Goal: Check status: Check status

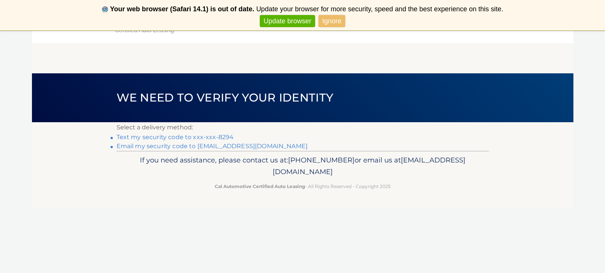
click at [210, 136] on link "Text my security code to xxx-xxx-8294" at bounding box center [175, 136] width 117 height 7
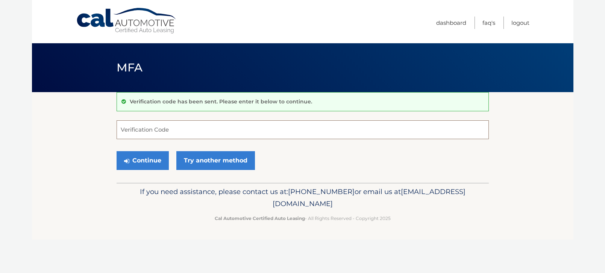
click at [209, 133] on input "Verification Code" at bounding box center [303, 129] width 372 height 19
type input "295434"
click at [157, 164] on button "Continue" at bounding box center [143, 160] width 52 height 19
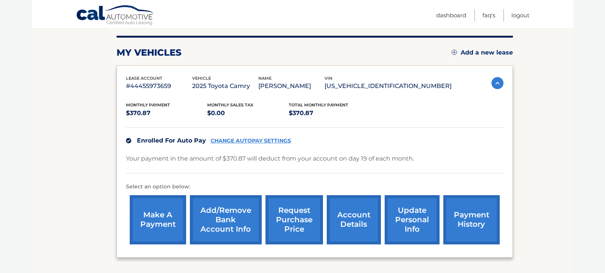
scroll to position [105, 0]
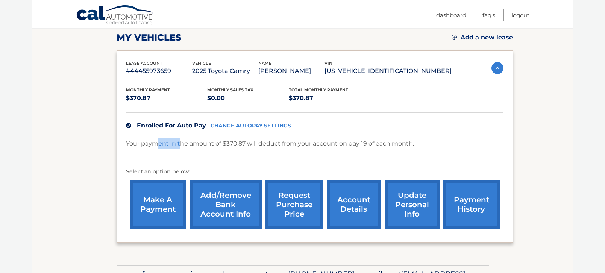
drag, startPoint x: 158, startPoint y: 144, endPoint x: 179, endPoint y: 146, distance: 20.4
click at [179, 146] on p "Your payment in the amount of $370.87 will deduct from your account on day 19 o…" at bounding box center [270, 143] width 288 height 11
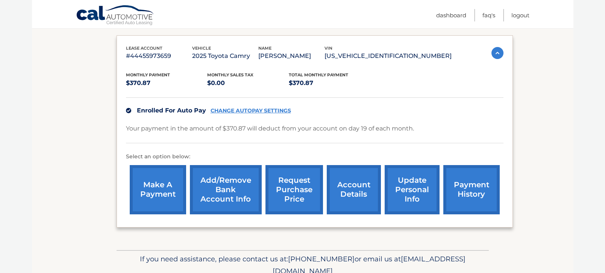
scroll to position [135, 0]
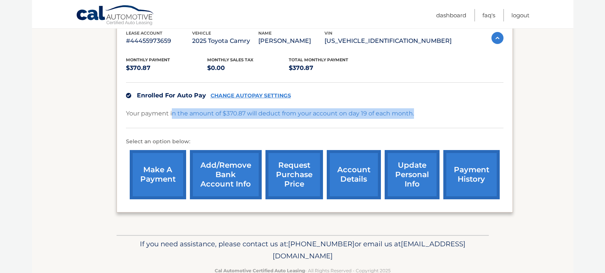
drag, startPoint x: 171, startPoint y: 111, endPoint x: 213, endPoint y: 119, distance: 42.9
click at [213, 119] on div "Your payment in the amount of $370.87 will deduct from your account on day 19 o…" at bounding box center [314, 118] width 377 height 20
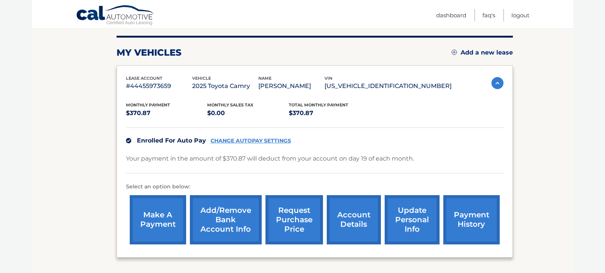
scroll to position [75, 0]
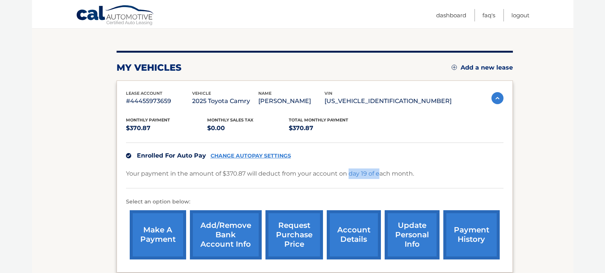
drag, startPoint x: 353, startPoint y: 170, endPoint x: 380, endPoint y: 171, distance: 26.7
click at [380, 171] on p "Your payment in the amount of $370.87 will deduct from your account on day 19 o…" at bounding box center [270, 173] width 288 height 11
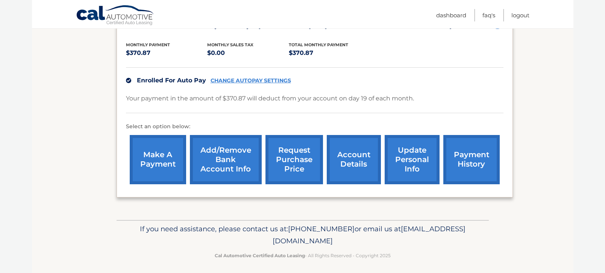
scroll to position [153, 0]
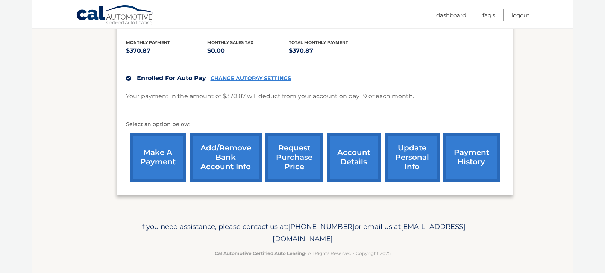
click at [356, 157] on link "account details" at bounding box center [354, 157] width 54 height 49
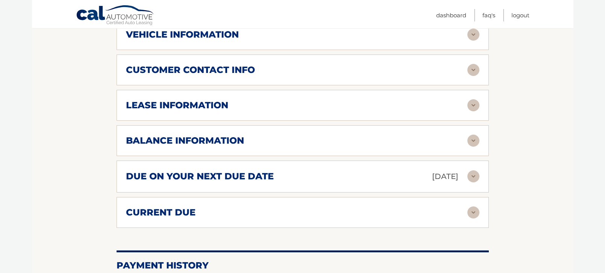
scroll to position [361, 0]
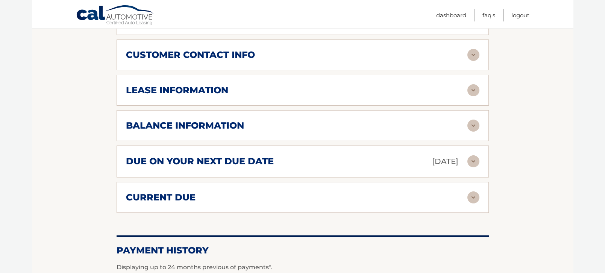
click at [472, 160] on img at bounding box center [473, 161] width 12 height 12
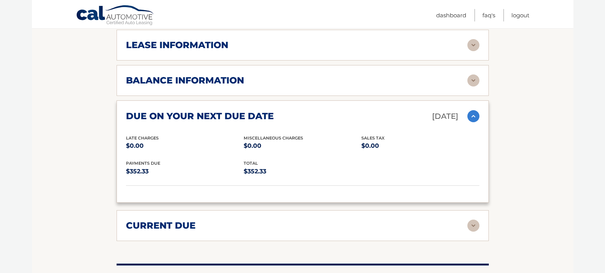
scroll to position [421, 0]
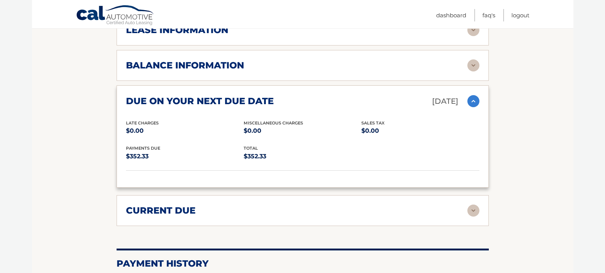
click at [475, 210] on img at bounding box center [473, 210] width 12 height 12
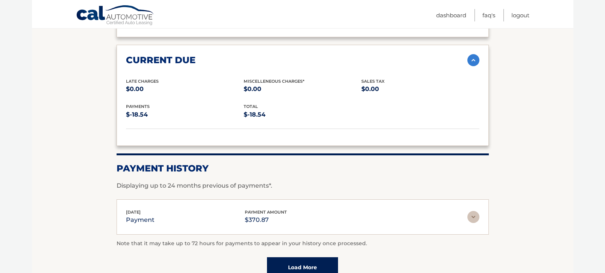
scroll to position [586, 0]
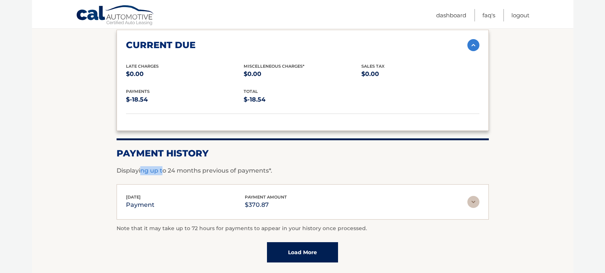
drag, startPoint x: 140, startPoint y: 169, endPoint x: 164, endPoint y: 170, distance: 23.3
click at [164, 170] on p "Displaying up to 24 months previous of payments*." at bounding box center [303, 170] width 372 height 9
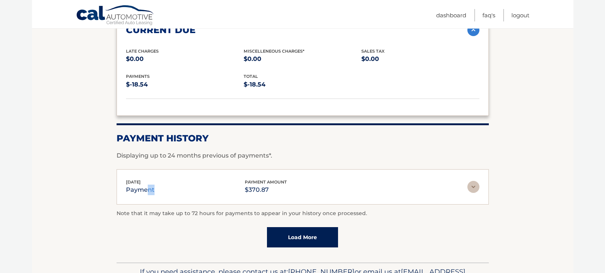
drag, startPoint x: 141, startPoint y: 191, endPoint x: 148, endPoint y: 190, distance: 6.4
click at [148, 190] on p "payment" at bounding box center [140, 190] width 29 height 11
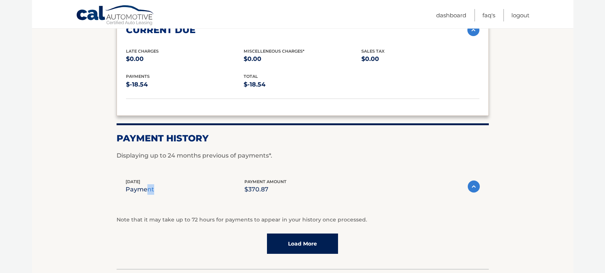
click at [148, 190] on p "payment" at bounding box center [140, 189] width 29 height 11
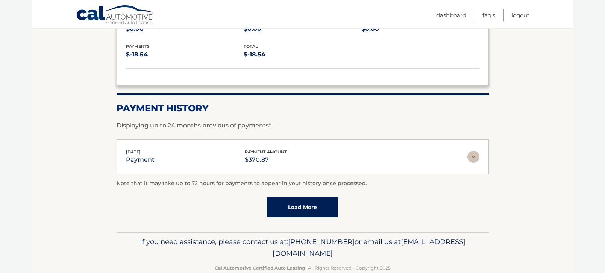
scroll to position [645, 0]
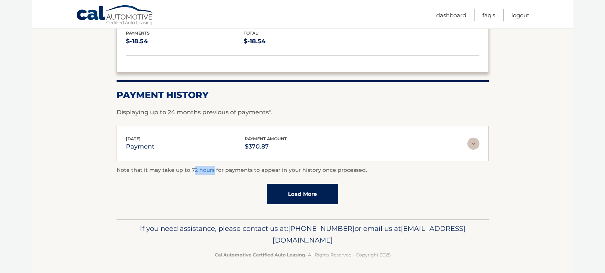
drag, startPoint x: 191, startPoint y: 170, endPoint x: 211, endPoint y: 169, distance: 20.0
click at [211, 169] on p "Note that it may take up to 72 hours for payments to appear in your history onc…" at bounding box center [303, 170] width 372 height 9
click at [311, 192] on link "Load More" at bounding box center [302, 194] width 71 height 20
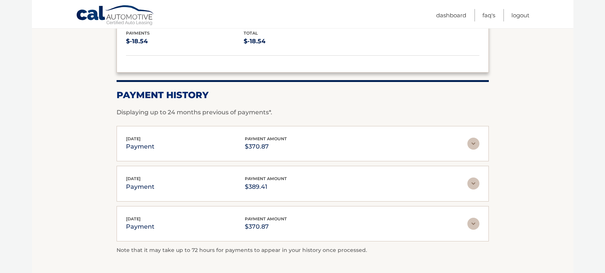
scroll to position [660, 0]
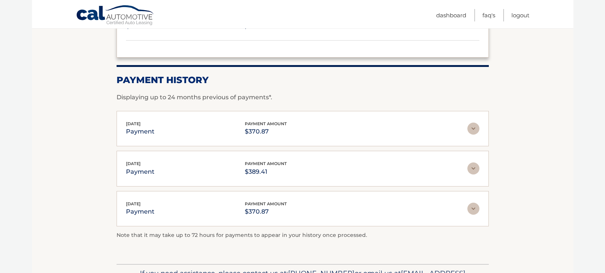
click at [475, 124] on img at bounding box center [473, 129] width 12 height 12
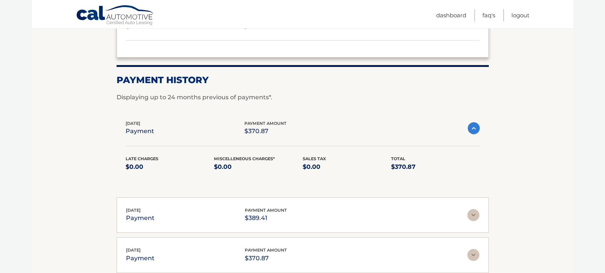
click at [475, 124] on img at bounding box center [474, 128] width 12 height 12
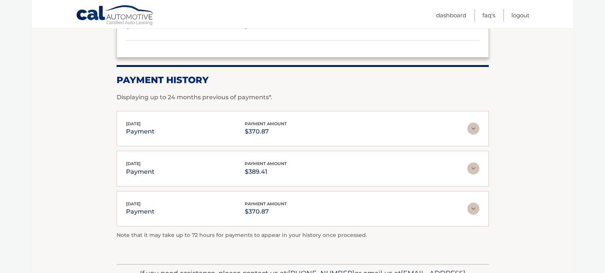
click at [286, 93] on p "Displaying up to 24 months previous of payments*." at bounding box center [303, 97] width 372 height 9
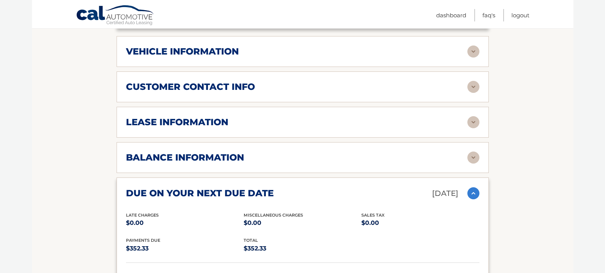
scroll to position [314, 0]
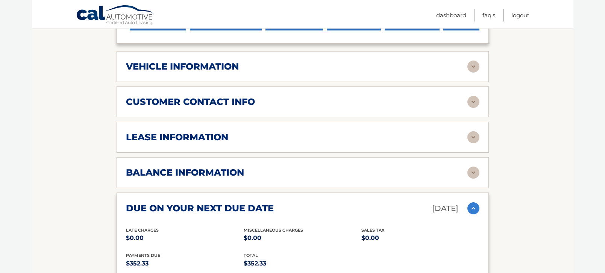
click at [368, 164] on div "balance information Payments Received 3 Payments Remaining 36 Next Payment will…" at bounding box center [303, 172] width 372 height 31
click at [472, 171] on img at bounding box center [473, 173] width 12 height 12
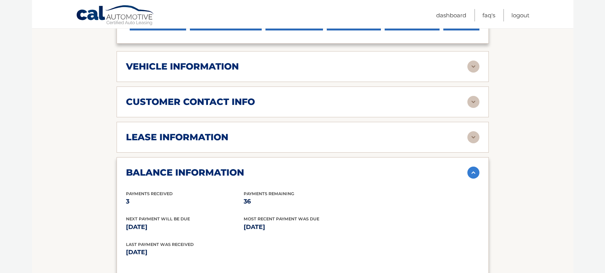
click at [472, 136] on img at bounding box center [473, 137] width 12 height 12
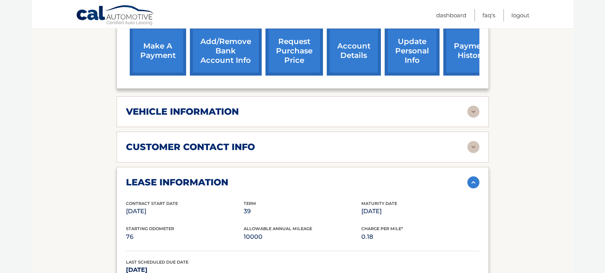
scroll to position [254, 0]
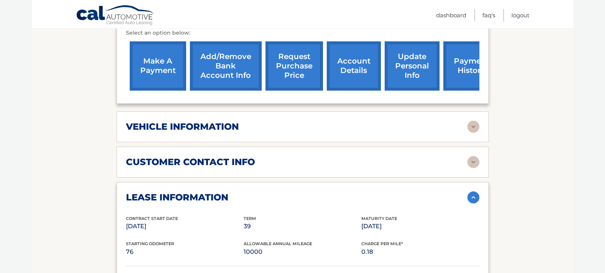
click at [474, 125] on img at bounding box center [473, 127] width 12 height 12
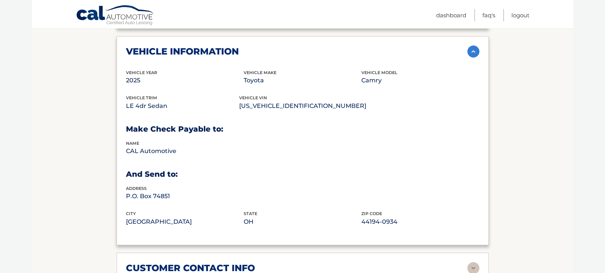
scroll to position [314, 0]
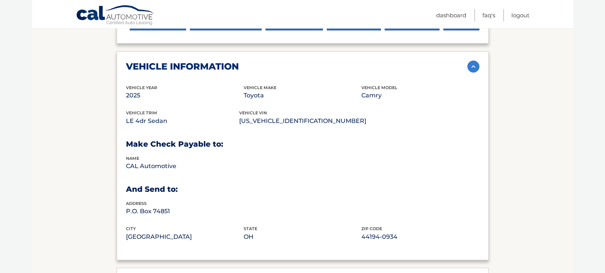
click at [476, 65] on img at bounding box center [473, 67] width 12 height 12
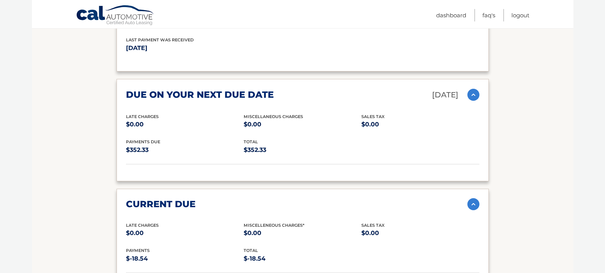
scroll to position [645, 0]
